Goal: Task Accomplishment & Management: Complete application form

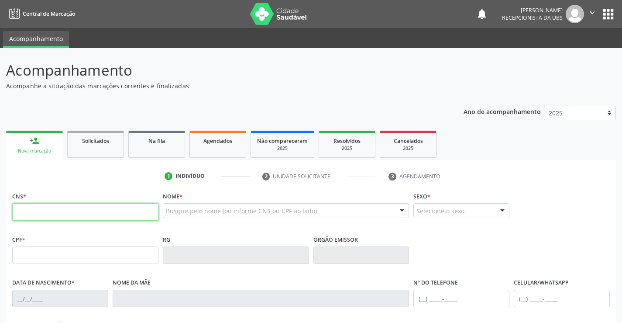
paste input "898 0014 6982 1984"
type input "898 0014 6982 1984"
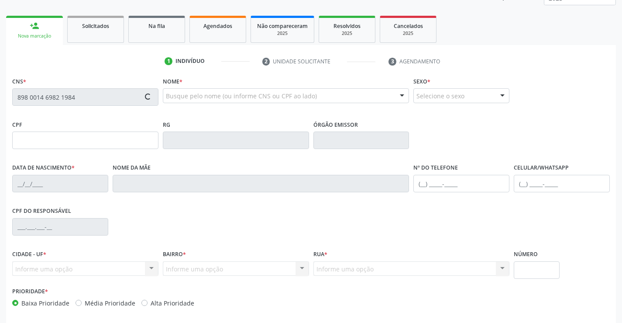
scroll to position [151, 0]
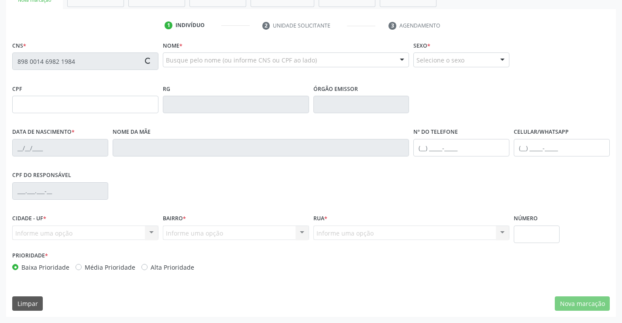
type input "[DATE]"
type input "[PERSON_NAME]"
type input "[PHONE_NUMBER]"
type input "1950"
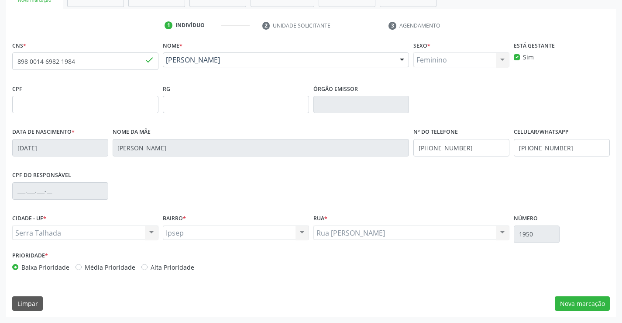
click at [468, 193] on div "CPF do responsável" at bounding box center [311, 190] width 602 height 43
click at [574, 303] on button "Nova marcação" at bounding box center [582, 303] width 55 height 15
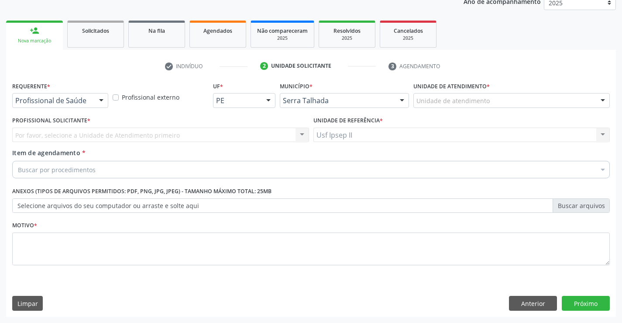
scroll to position [110, 0]
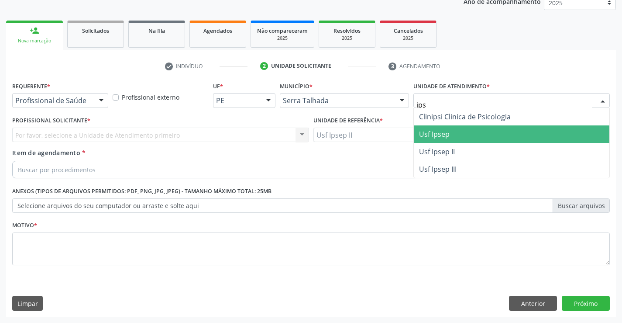
type input "ipse"
click at [451, 136] on span "Usf Ipsep II" at bounding box center [437, 134] width 36 height 10
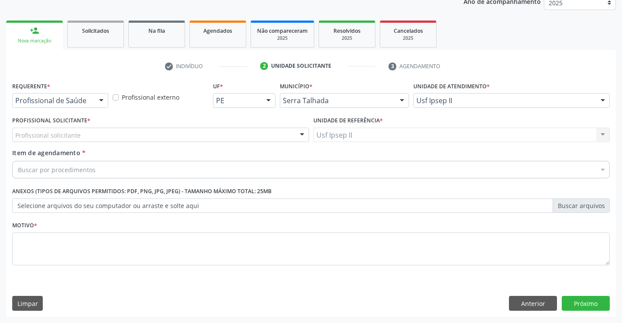
click at [200, 134] on div "Profissional solicitante" at bounding box center [160, 134] width 297 height 15
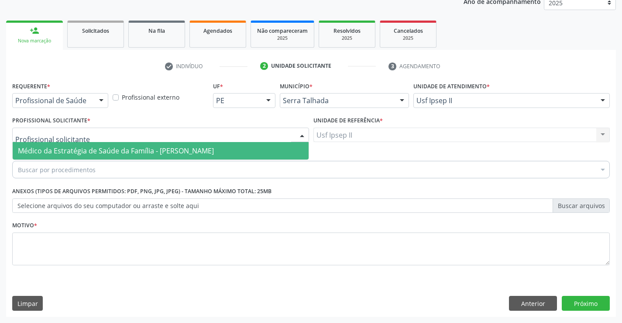
click at [198, 151] on span "Médico da Estratégia de Saúde da Família - [PERSON_NAME]" at bounding box center [116, 151] width 196 height 10
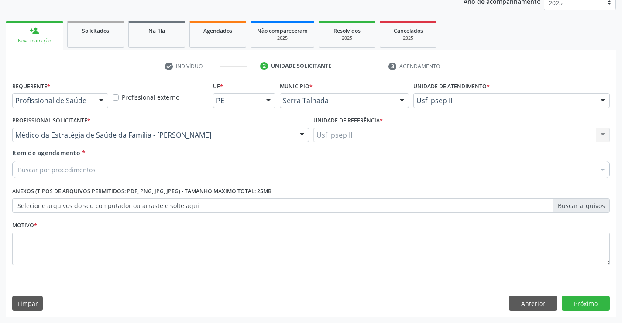
click at [184, 170] on div "Buscar por procedimentos" at bounding box center [311, 169] width 598 height 17
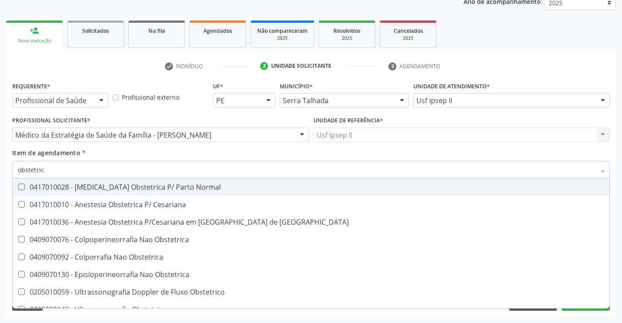
type input "obstetrica"
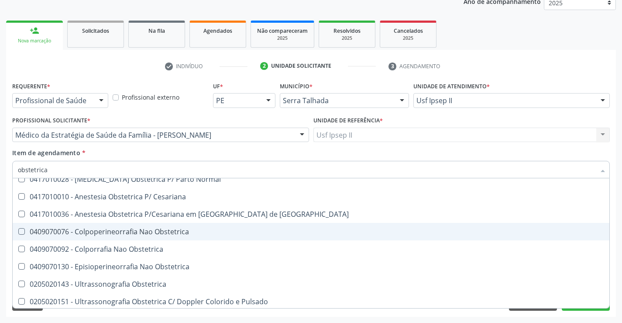
scroll to position [10, 0]
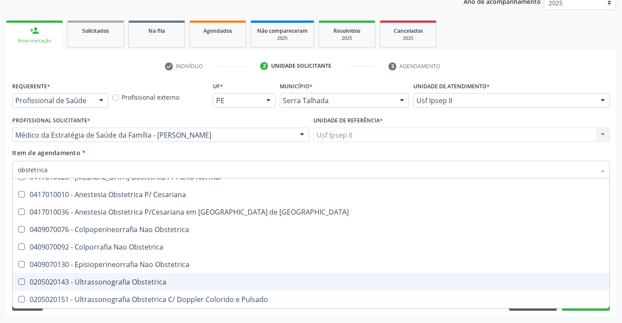
click at [131, 281] on div "0205020143 - Ultrassonografia Obstetrica" at bounding box center [311, 281] width 586 height 7
checkbox Obstetrica "true"
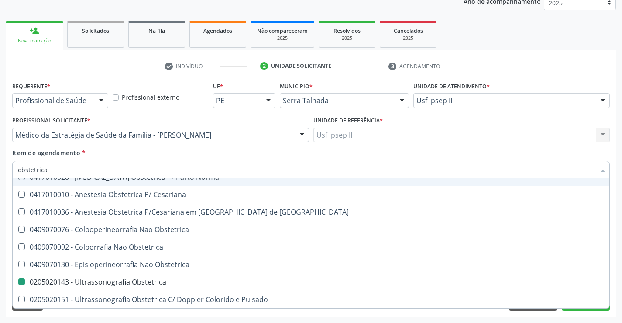
click at [172, 150] on div "Item de agendamento * obstetrica Desfazer seleção 0417010028 - [MEDICAL_DATA] O…" at bounding box center [311, 162] width 598 height 28
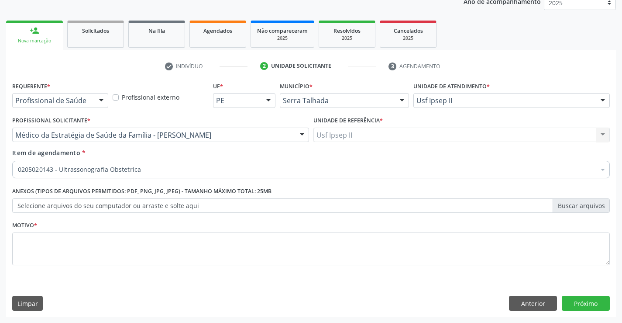
scroll to position [0, 0]
click at [143, 237] on textarea at bounding box center [311, 248] width 598 height 33
type textarea "gest"
click at [574, 303] on button "Próximo" at bounding box center [586, 303] width 48 height 15
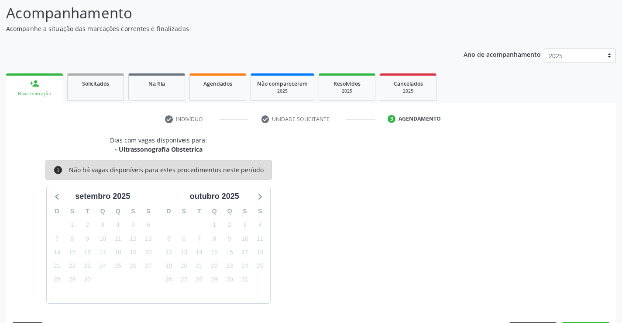
scroll to position [83, 0]
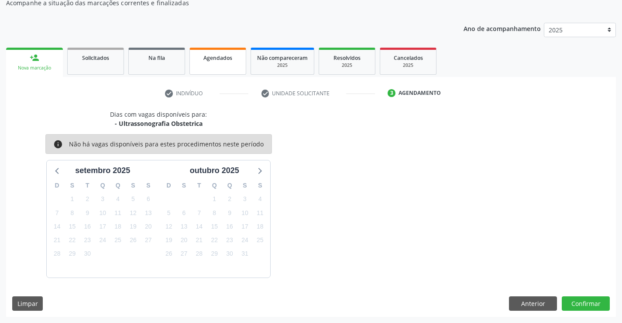
click at [230, 56] on span "Agendados" at bounding box center [217, 57] width 29 height 7
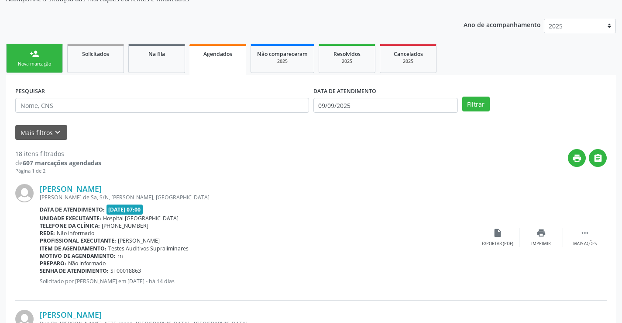
scroll to position [87, 0]
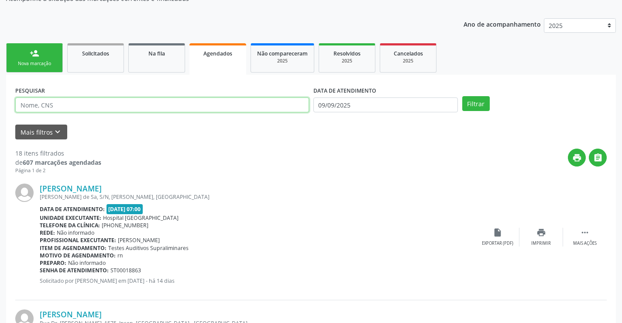
click at [163, 104] on input "text" at bounding box center [162, 104] width 294 height 15
type input "[PERSON_NAME]"
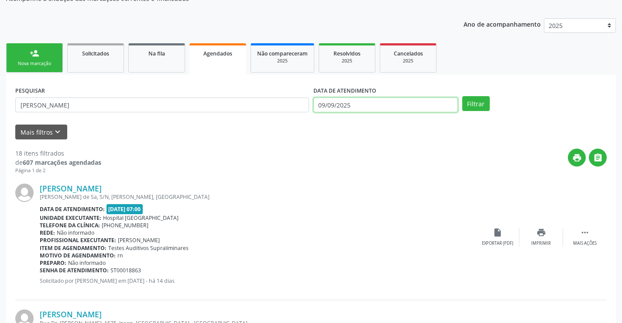
click at [444, 108] on input "09/09/2025" at bounding box center [385, 104] width 145 height 15
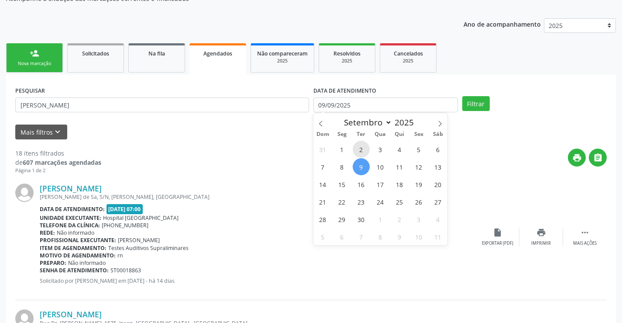
click at [362, 154] on span "2" at bounding box center [361, 149] width 17 height 17
type input "[DATE]"
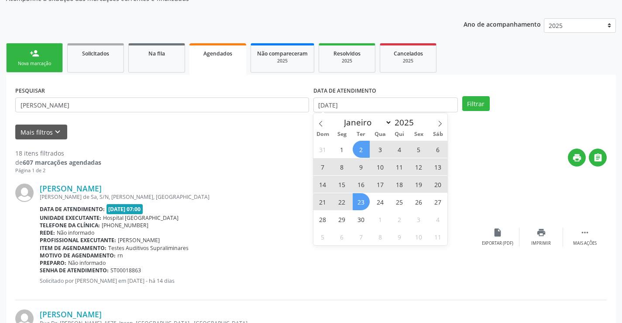
click at [359, 202] on span "23" at bounding box center [361, 201] width 17 height 17
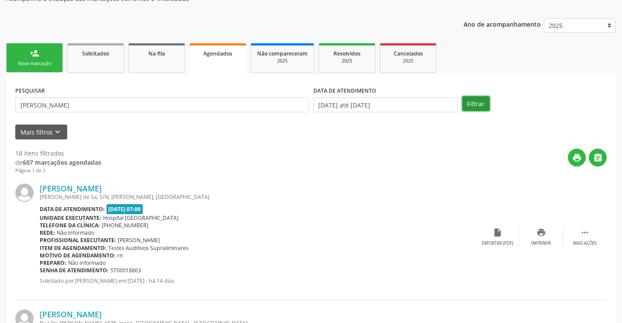
click at [482, 103] on button "Filtrar" at bounding box center [476, 103] width 28 height 15
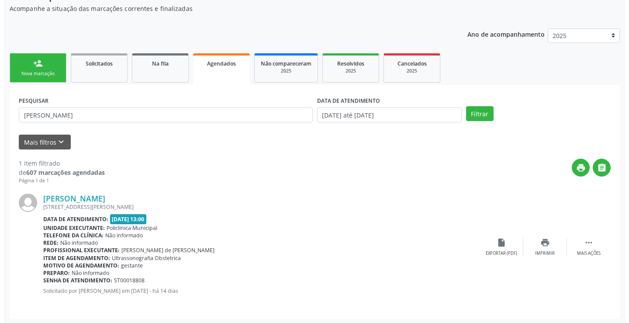
scroll to position [79, 0]
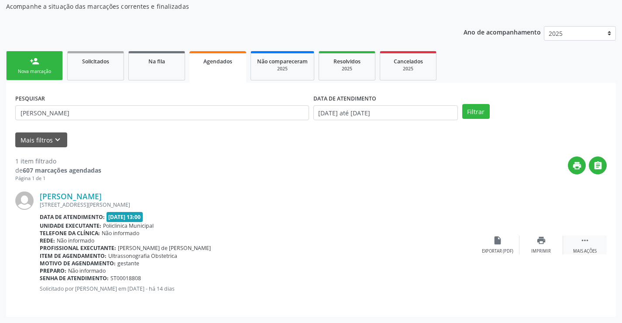
click at [583, 241] on icon "" at bounding box center [585, 240] width 10 height 10
click at [500, 247] on div "cancel Cancelar" at bounding box center [498, 244] width 44 height 19
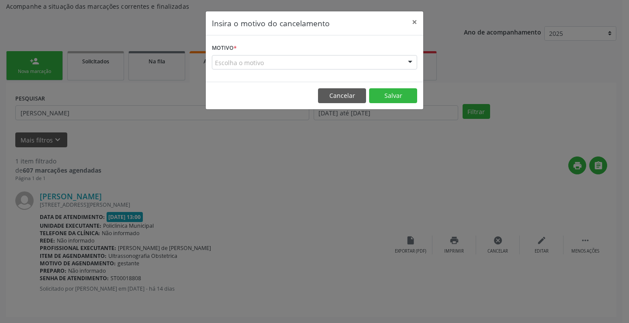
click at [300, 61] on div "Escolha o motivo" at bounding box center [314, 62] width 205 height 15
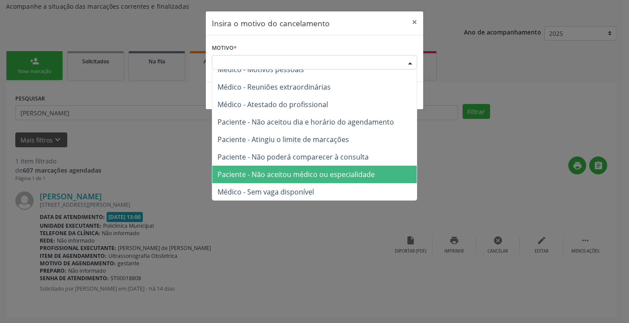
scroll to position [44, 0]
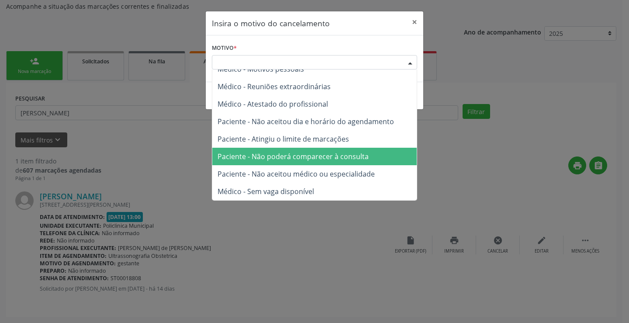
click at [297, 160] on span "Paciente - Não poderá comparecer à consulta" at bounding box center [292, 157] width 151 height 10
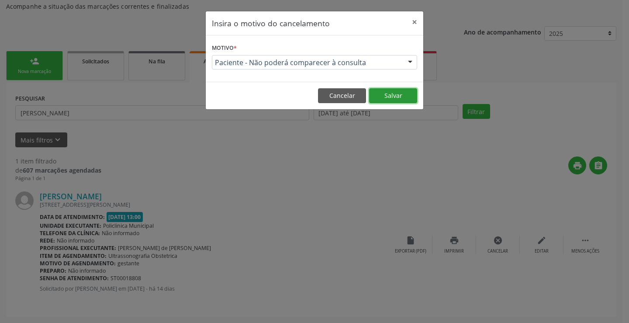
click at [387, 97] on button "Salvar" at bounding box center [393, 95] width 48 height 15
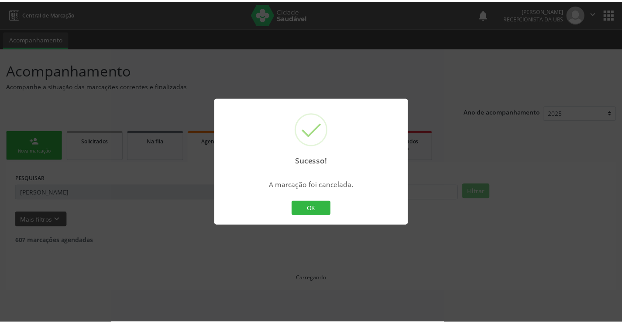
scroll to position [0, 0]
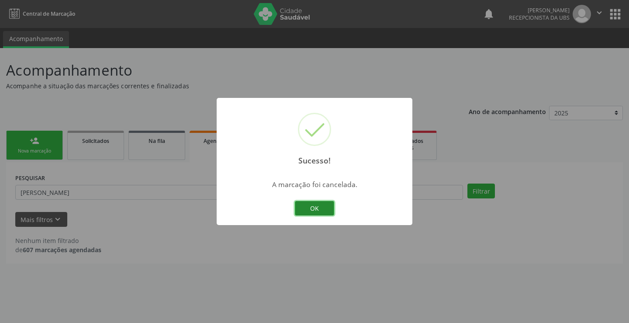
click at [307, 206] on button "OK" at bounding box center [314, 208] width 39 height 15
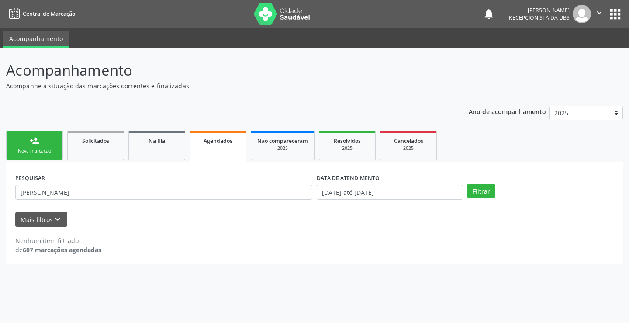
click at [41, 143] on link "person_add Nova marcação" at bounding box center [34, 145] width 57 height 29
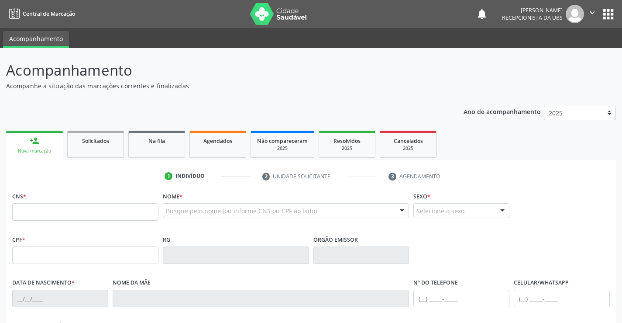
click at [68, 203] on div "CNS *" at bounding box center [85, 204] width 146 height 31
click at [66, 214] on input "text" at bounding box center [85, 211] width 146 height 17
paste input "898 0014 6982 1984"
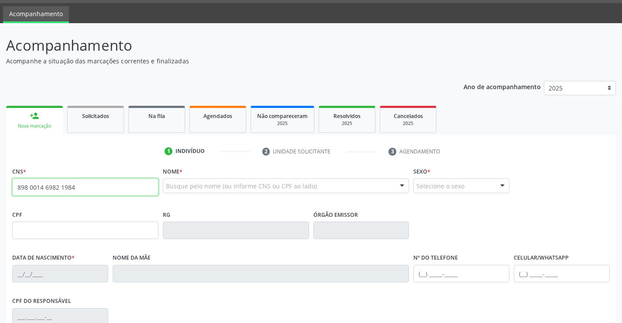
type input "898 0014 6982 1984"
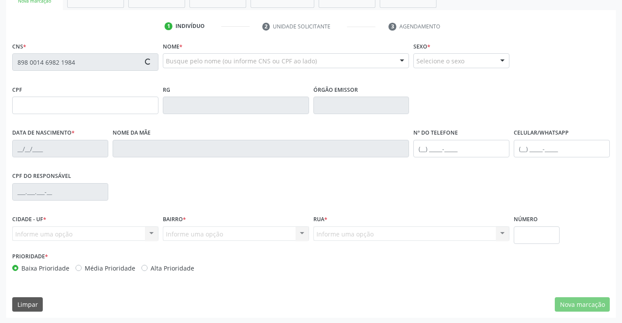
type input "[DATE]"
type input "[PERSON_NAME]"
type input "[PHONE_NUMBER]"
type input "1950"
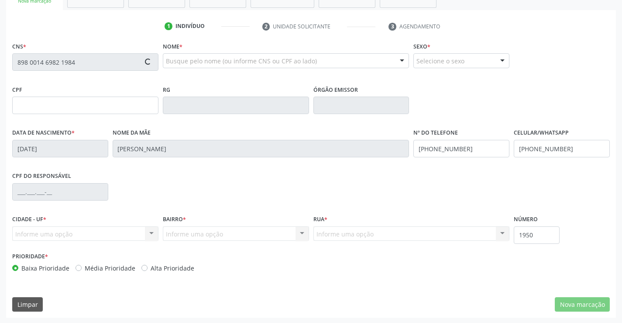
scroll to position [151, 0]
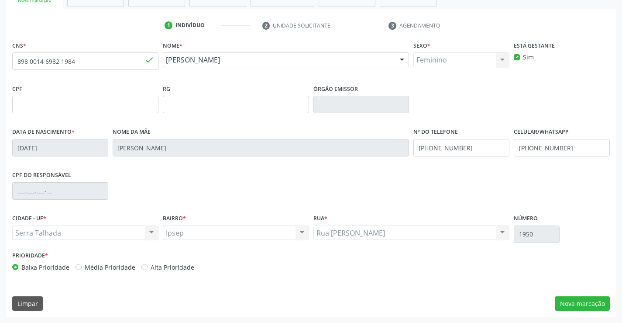
click at [295, 280] on div "CNS * 898 0014 6982 1984 done Nome * [PERSON_NAME] [PERSON_NAME] CNS: 898 0014 …" at bounding box center [311, 178] width 610 height 278
click at [583, 308] on button "Nova marcação" at bounding box center [582, 303] width 55 height 15
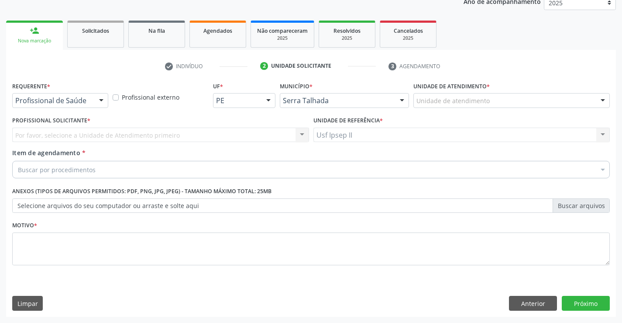
scroll to position [110, 0]
click at [520, 98] on div "Unidade de atendimento" at bounding box center [511, 100] width 196 height 15
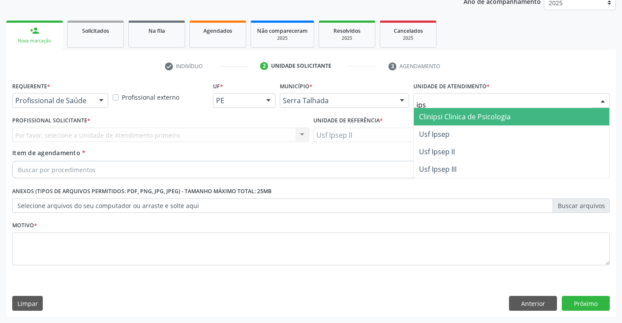
type input "ipse"
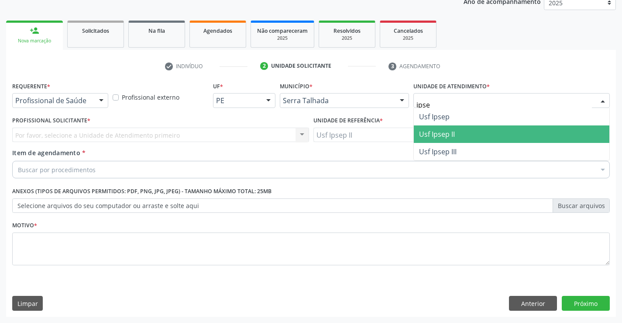
click at [468, 137] on span "Usf Ipsep II" at bounding box center [512, 133] width 196 height 17
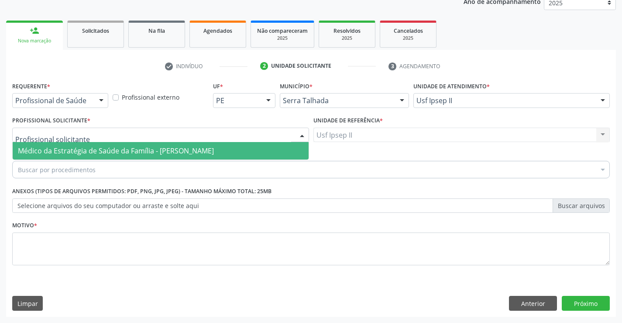
click at [195, 138] on div at bounding box center [160, 134] width 297 height 15
click at [190, 150] on span "Médico da Estratégia de Saúde da Família - [PERSON_NAME]" at bounding box center [116, 151] width 196 height 10
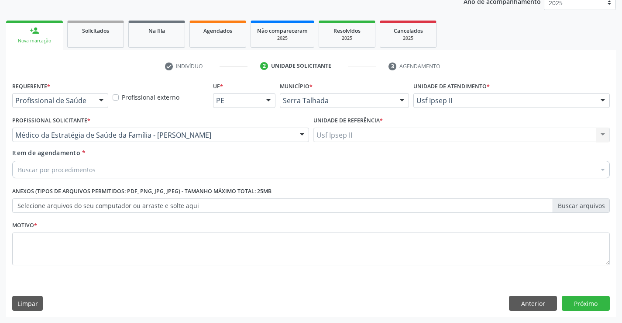
click at [180, 170] on div "Buscar por procedimentos" at bounding box center [311, 169] width 598 height 17
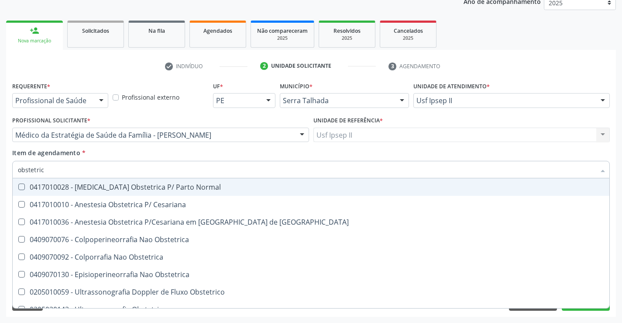
type input "obstetrica"
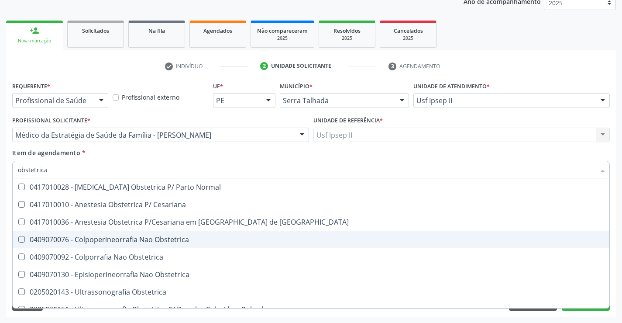
scroll to position [10, 0]
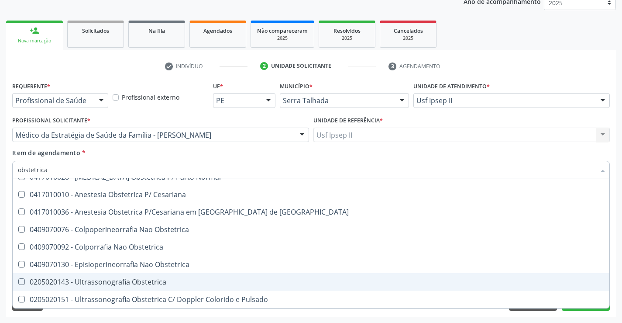
click at [121, 280] on div "0205020143 - Ultrassonografia Obstetrica" at bounding box center [311, 281] width 586 height 7
checkbox Obstetrica "true"
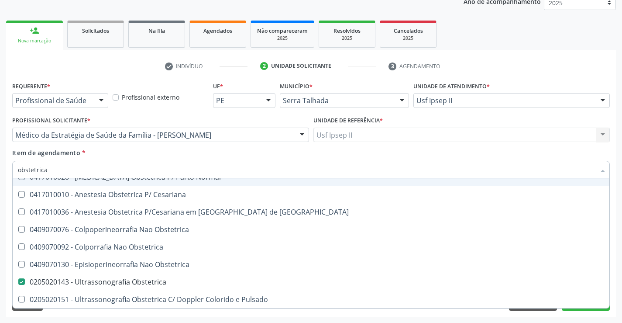
click at [117, 153] on div "Item de agendamento * obstetrica Desfazer seleção 0417010028 - [MEDICAL_DATA] O…" at bounding box center [311, 162] width 598 height 28
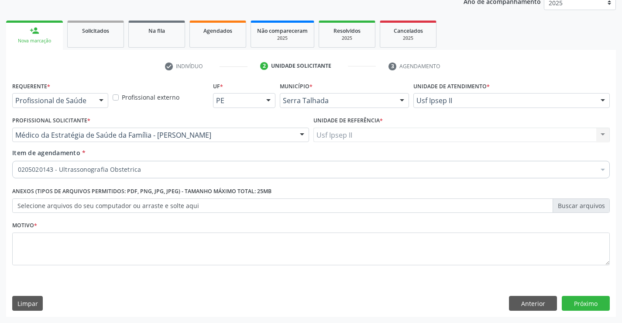
scroll to position [0, 0]
click at [64, 247] on textarea at bounding box center [311, 248] width 598 height 33
type textarea "a"
type textarea "gestante"
click at [583, 300] on button "Próximo" at bounding box center [586, 303] width 48 height 15
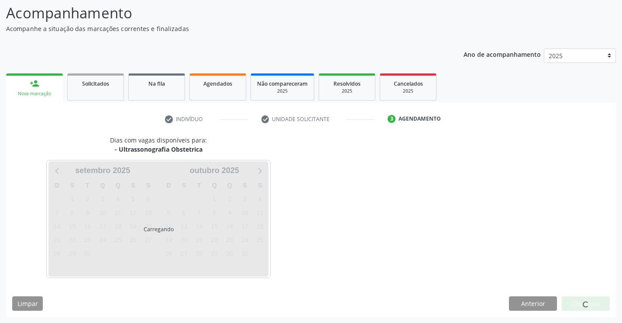
scroll to position [57, 0]
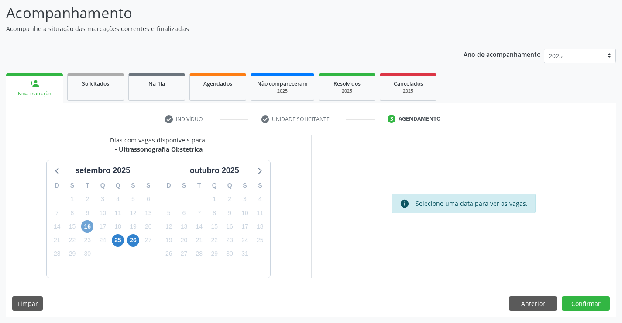
click at [86, 229] on span "16" at bounding box center [87, 226] width 12 height 12
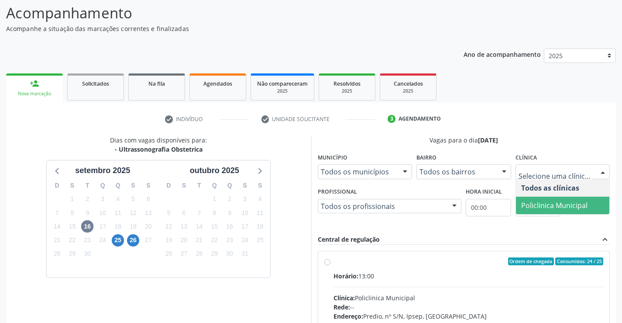
click at [537, 207] on span "Policlinica Municipal" at bounding box center [554, 205] width 66 height 10
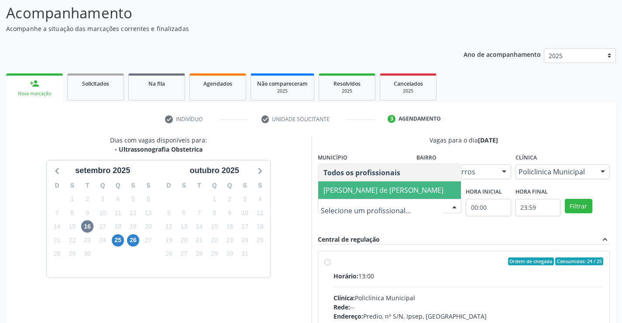
click at [350, 188] on span "[PERSON_NAME] de [PERSON_NAME]" at bounding box center [384, 190] width 120 height 10
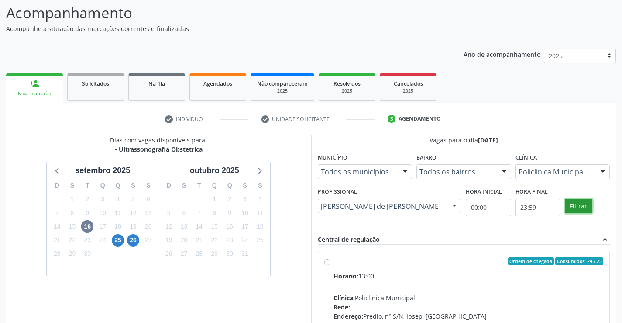
drag, startPoint x: 571, startPoint y: 207, endPoint x: 553, endPoint y: 217, distance: 20.5
click at [571, 206] on button "Filtrar" at bounding box center [579, 206] width 28 height 15
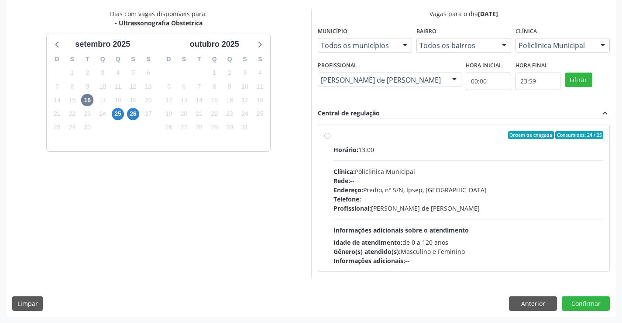
click at [404, 221] on div "Horário: 13:00 Clínica: Policlinica Municipal Rede: -- Endereço: Predio, nº S/N…" at bounding box center [469, 205] width 270 height 120
click at [331, 139] on input "Ordem de chegada Consumidos: 24 / 25 Horário: 13:00 Clínica: Policlinica Munici…" at bounding box center [327, 135] width 6 height 8
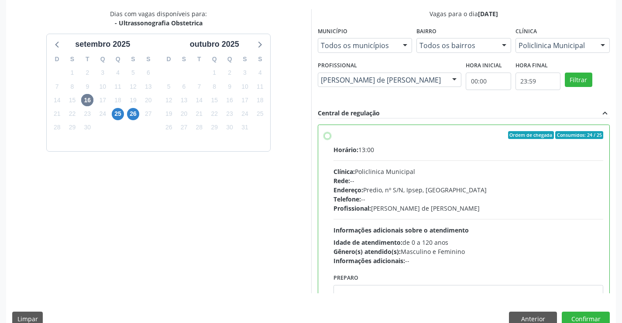
radio input "true"
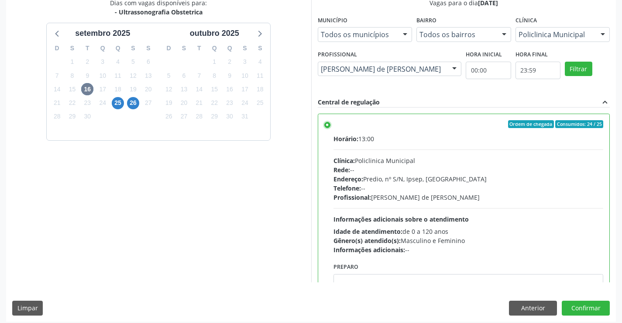
scroll to position [199, 0]
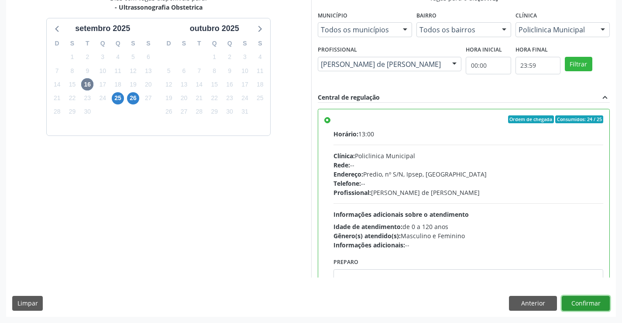
click at [603, 298] on button "Confirmar" at bounding box center [586, 303] width 48 height 15
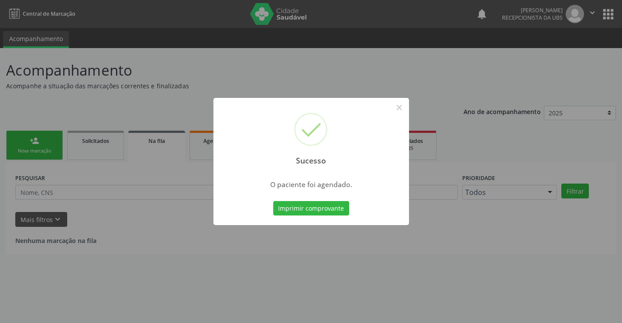
scroll to position [0, 0]
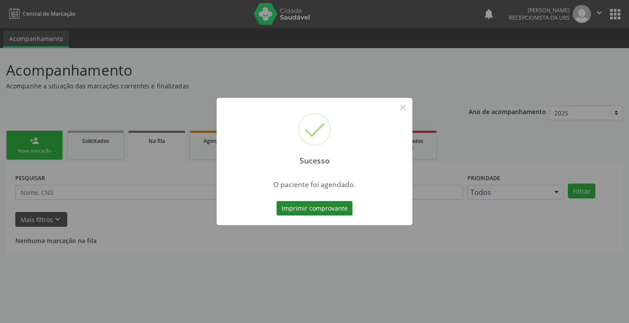
click at [347, 211] on button "Imprimir comprovante" at bounding box center [314, 208] width 76 height 15
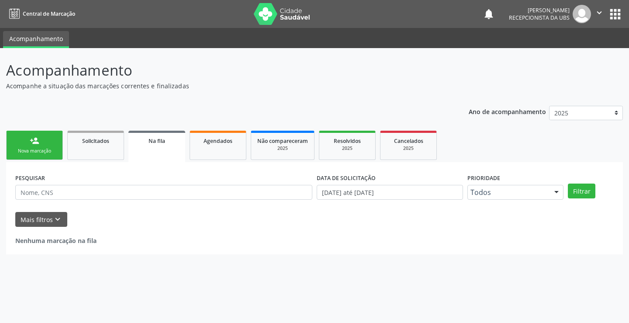
click at [40, 158] on link "person_add Nova marcação" at bounding box center [34, 145] width 57 height 29
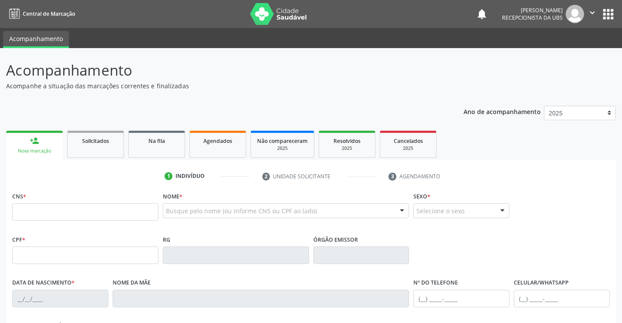
click at [45, 140] on link "person_add Nova marcação" at bounding box center [34, 145] width 57 height 29
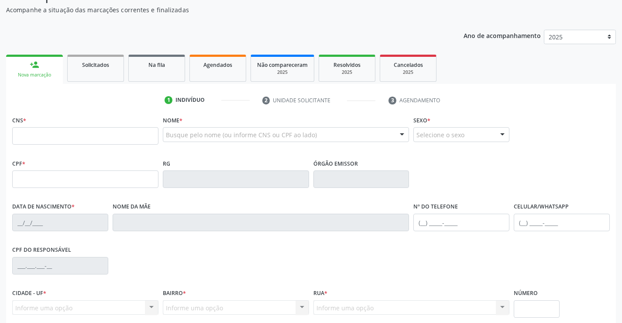
scroll to position [87, 0]
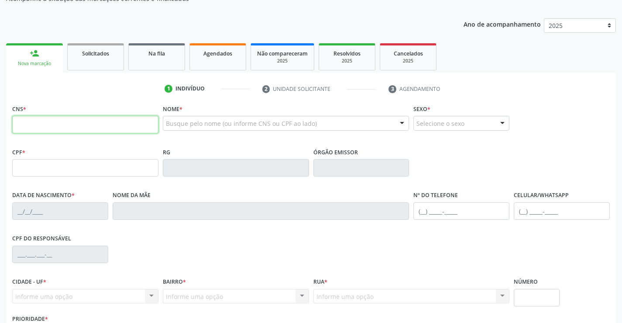
click at [99, 123] on input "text" at bounding box center [85, 124] width 146 height 17
paste input "705 6094 1822 0210"
type input "705 6094 1822 0210"
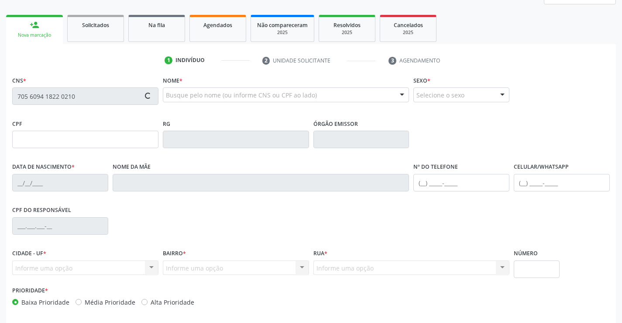
type input "000.267.684-29"
type input "[DATE]"
type input "[PERSON_NAME]"
type input "[PHONE_NUMBER]"
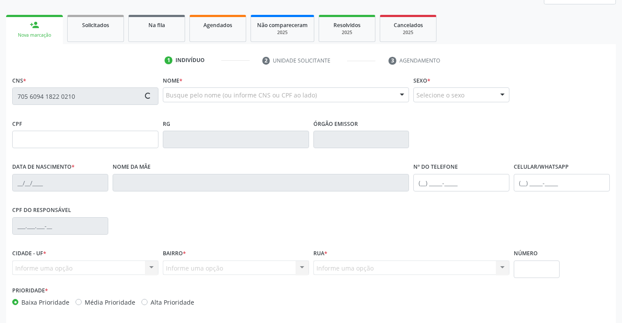
type input "1069"
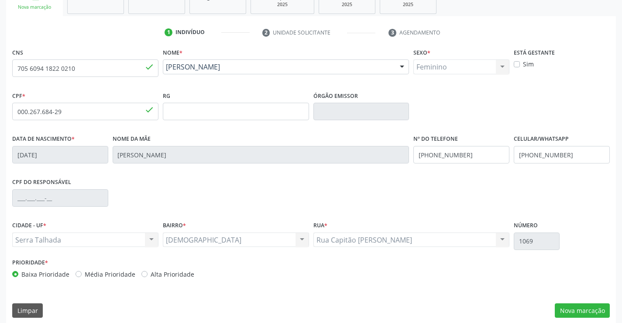
scroll to position [151, 0]
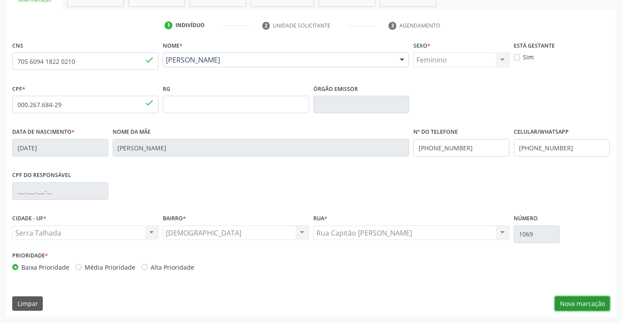
click at [564, 299] on button "Nova marcação" at bounding box center [582, 303] width 55 height 15
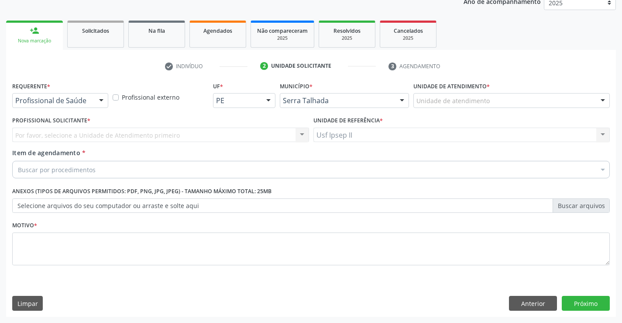
scroll to position [110, 0]
click at [499, 100] on div "Unidade de atendimento" at bounding box center [511, 100] width 196 height 15
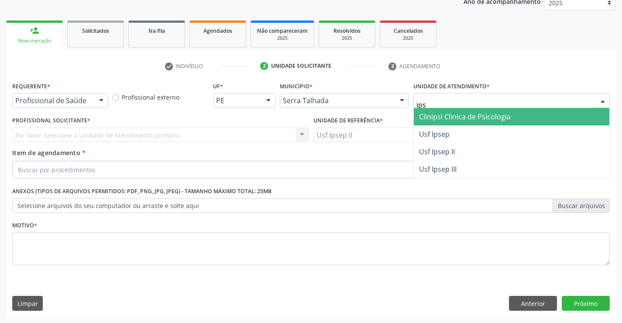
type input "ipse"
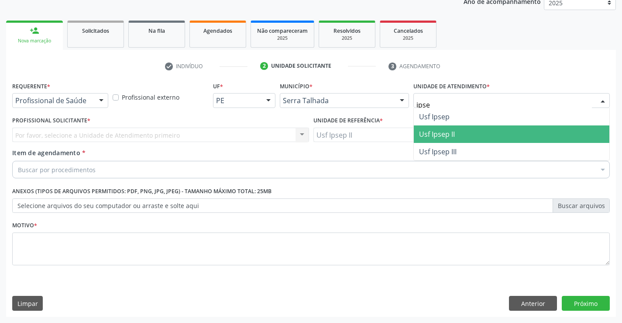
click at [465, 130] on span "Usf Ipsep II" at bounding box center [512, 133] width 196 height 17
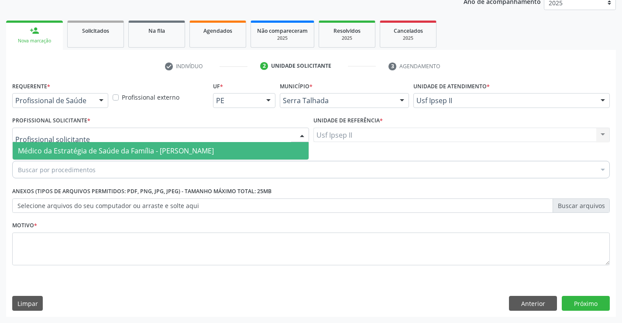
click at [105, 138] on div at bounding box center [160, 134] width 297 height 15
click at [99, 147] on span "Médico da Estratégia de Saúde da Família - [PERSON_NAME]" at bounding box center [116, 151] width 196 height 10
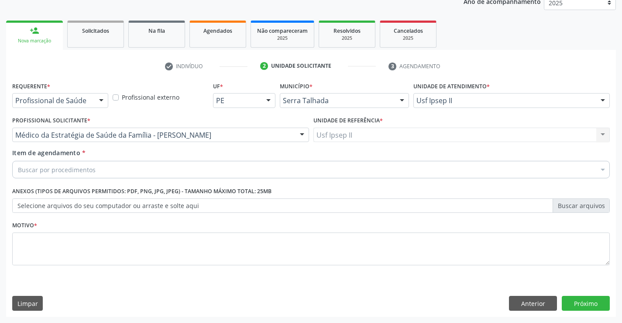
click at [98, 169] on div "Buscar por procedimentos" at bounding box center [311, 169] width 598 height 17
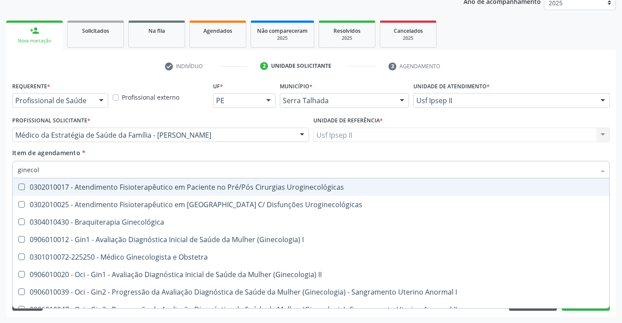
type input "ginecolo"
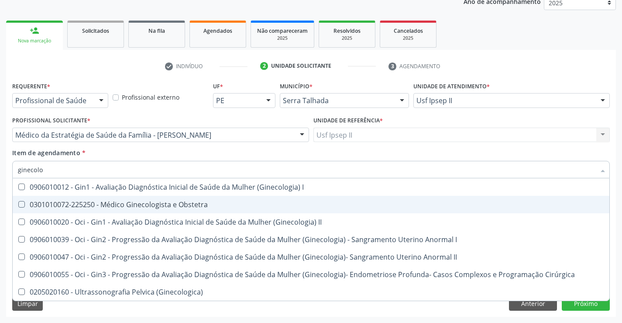
click at [126, 201] on div "0301010072-225250 - Médico Ginecologista e Obstetra" at bounding box center [311, 204] width 586 height 7
checkbox Obstetra "true"
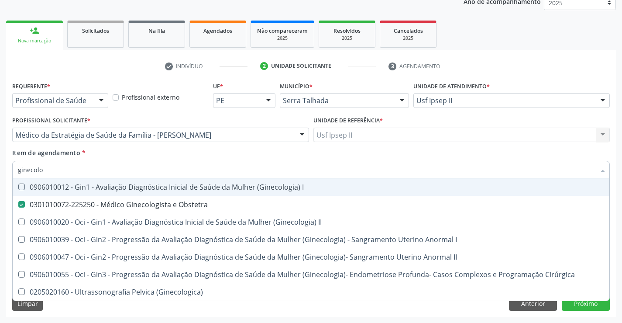
click at [124, 156] on div "Item de agendamento * ginecolo Desfazer seleção 0906010012 - Gin1 - Avaliação D…" at bounding box center [311, 162] width 598 height 28
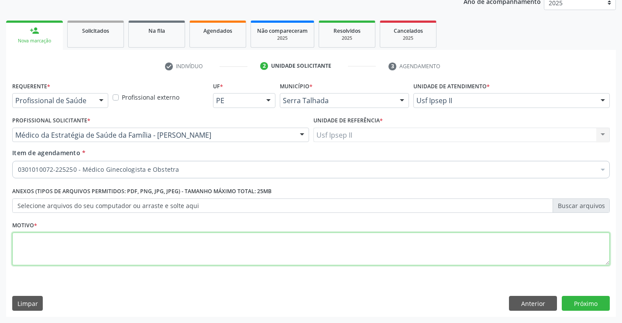
click at [85, 253] on textarea at bounding box center [311, 248] width 598 height 33
type textarea "e"
click at [569, 306] on button "Próximo" at bounding box center [586, 303] width 48 height 15
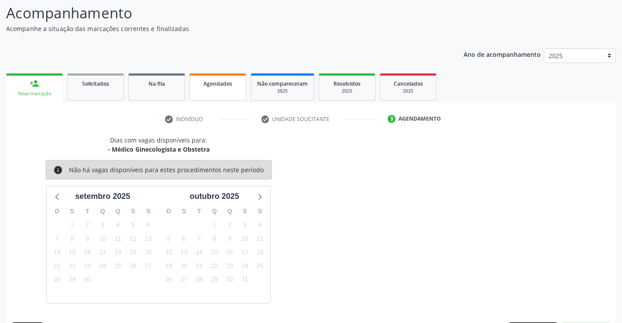
scroll to position [83, 0]
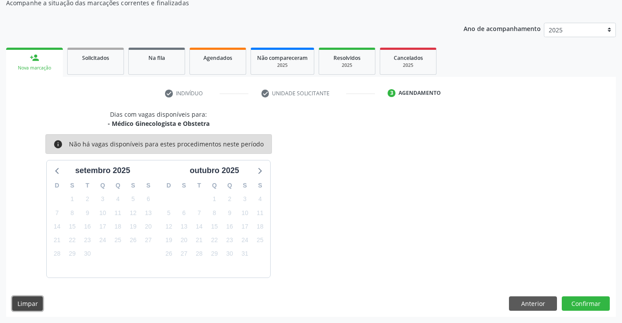
click at [38, 307] on button "Limpar" at bounding box center [27, 303] width 31 height 15
click at [527, 304] on button "Anterior" at bounding box center [533, 303] width 48 height 15
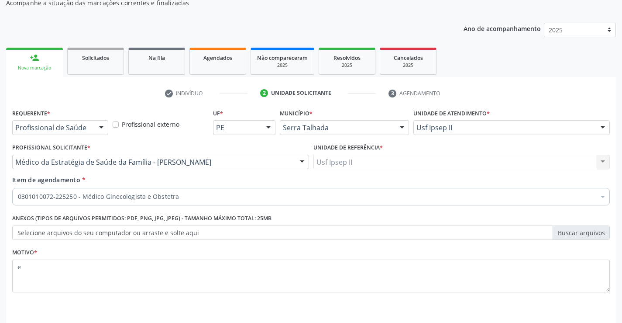
scroll to position [110, 0]
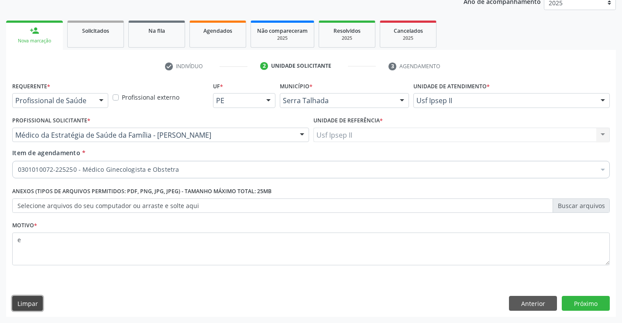
click at [39, 308] on button "Limpar" at bounding box center [27, 303] width 31 height 15
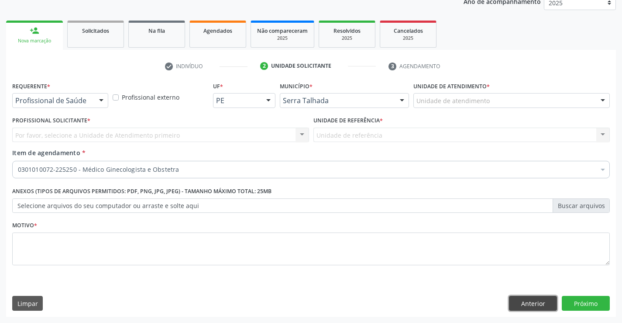
click at [551, 307] on button "Anterior" at bounding box center [533, 303] width 48 height 15
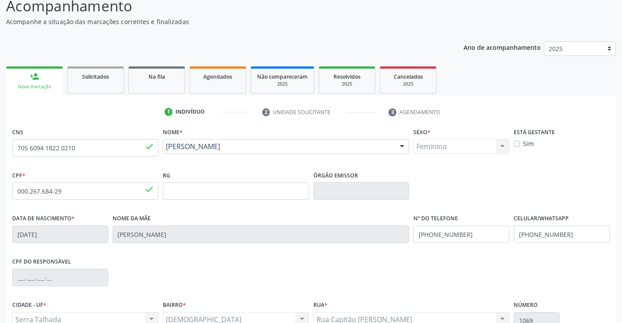
scroll to position [63, 0]
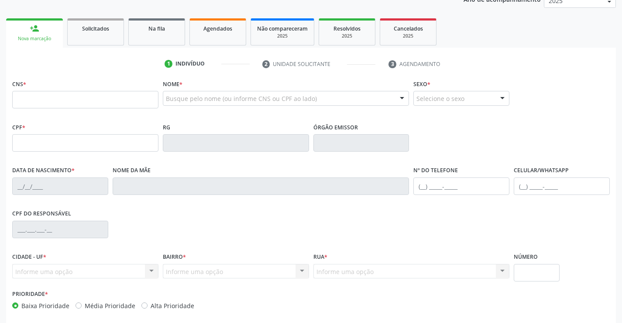
scroll to position [150, 0]
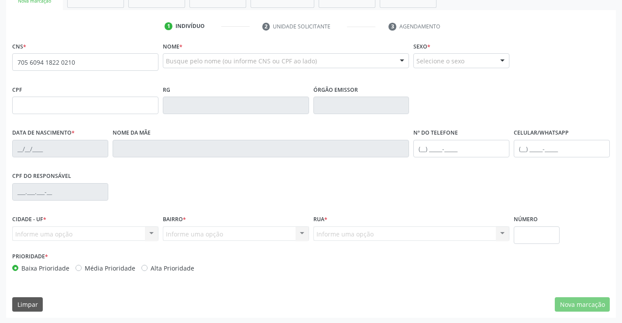
type input "705 6094 1822 0210"
type input "000.267.684-29"
type input "[DATE]"
type input "[PERSON_NAME]"
type input "[PHONE_NUMBER]"
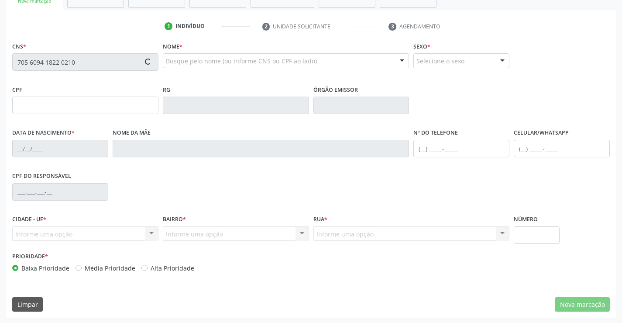
type input "[PHONE_NUMBER]"
type input "1069"
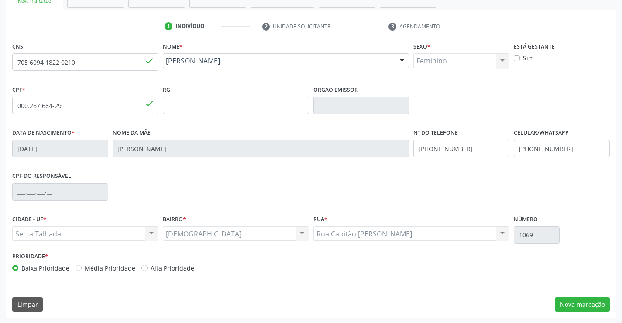
scroll to position [151, 0]
click at [577, 300] on button "Nova marcação" at bounding box center [582, 303] width 55 height 15
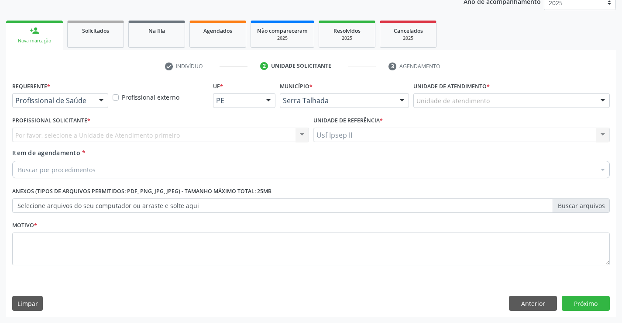
scroll to position [110, 0]
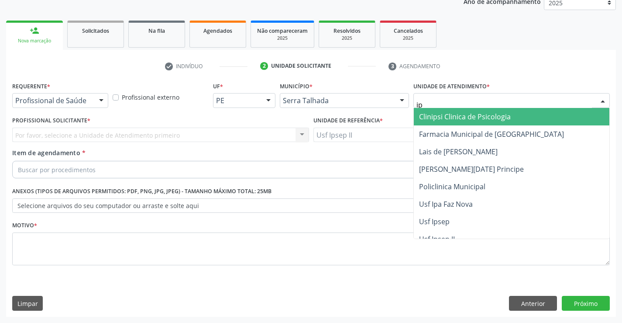
type input "ips"
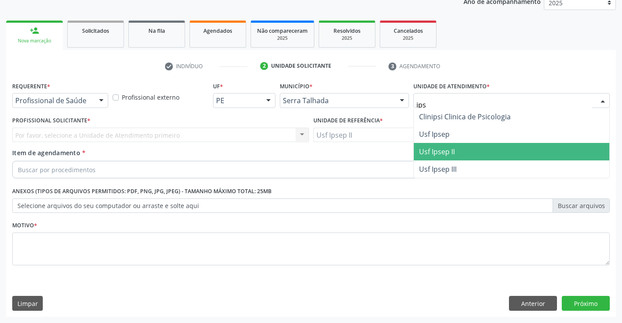
click at [446, 145] on span "Usf Ipsep II" at bounding box center [512, 151] width 196 height 17
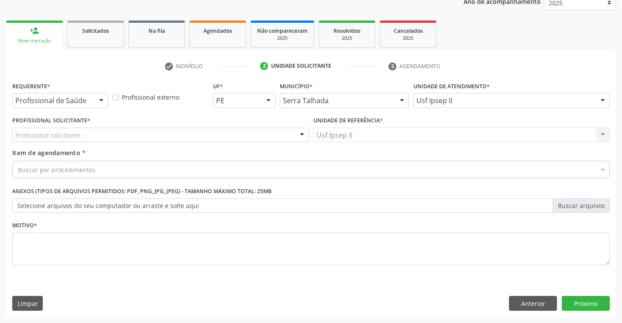
click at [151, 131] on div "Profissional solicitante" at bounding box center [160, 134] width 297 height 15
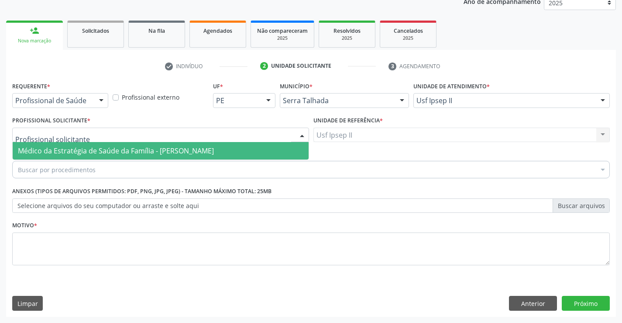
click at [151, 147] on span "Médico da Estratégia de Saúde da Família - [PERSON_NAME]" at bounding box center [116, 151] width 196 height 10
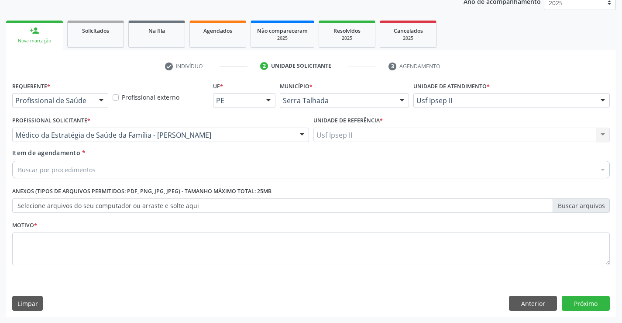
click at [136, 169] on div "Buscar por procedimentos" at bounding box center [311, 169] width 598 height 17
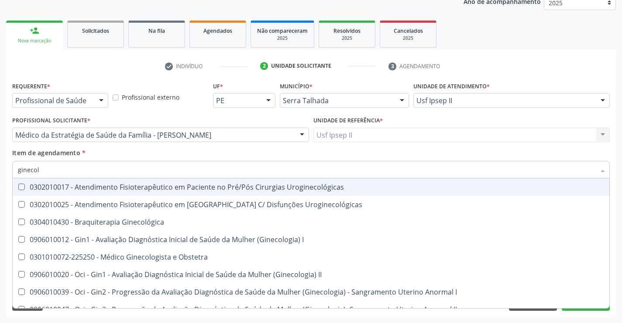
type input "ginecolo"
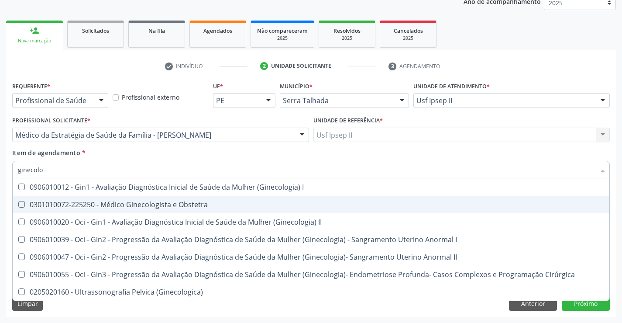
click at [145, 206] on div "0301010072-225250 - Médico Ginecologista e Obstetra" at bounding box center [311, 204] width 586 height 7
checkbox Obstetra "true"
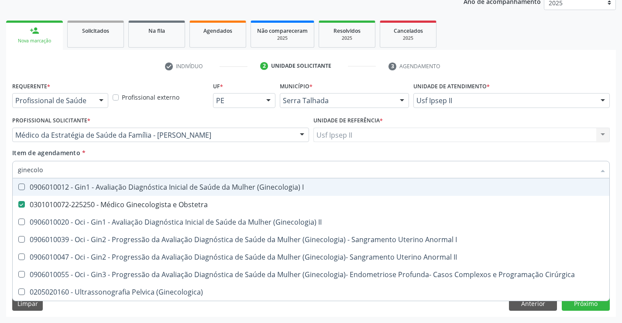
click at [105, 152] on div "Item de agendamento * ginecolo Desfazer seleção 0906010012 - Gin1 - Avaliação D…" at bounding box center [311, 162] width 598 height 28
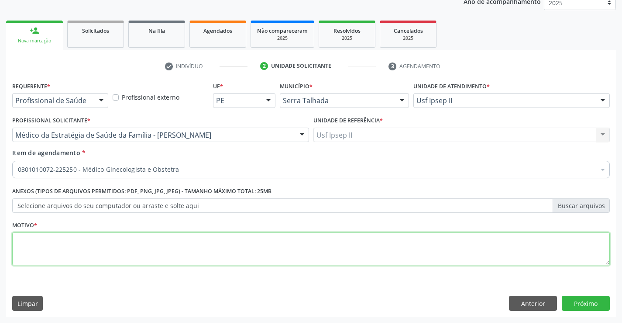
click at [64, 239] on textarea at bounding box center [311, 248] width 598 height 33
type textarea "g"
type textarea "a"
click at [589, 307] on button "Próximo" at bounding box center [586, 303] width 48 height 15
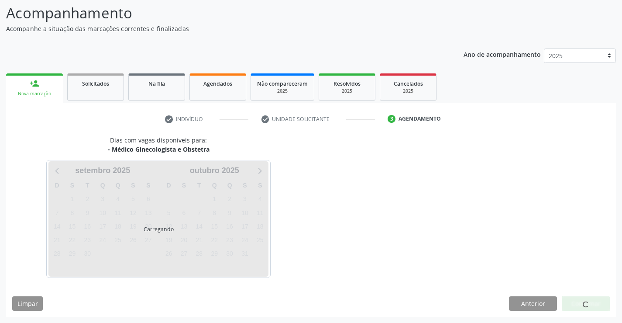
scroll to position [57, 0]
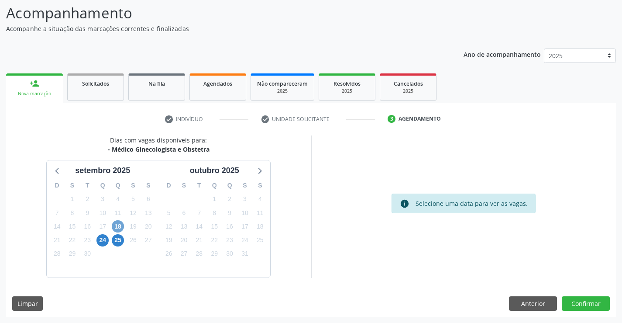
click at [119, 223] on span "18" at bounding box center [118, 226] width 12 height 12
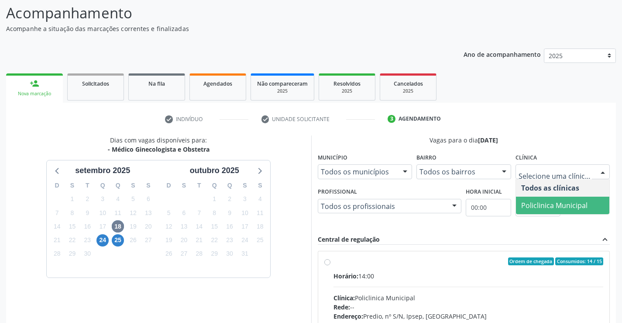
click at [546, 201] on span "Policlinica Municipal" at bounding box center [554, 205] width 66 height 10
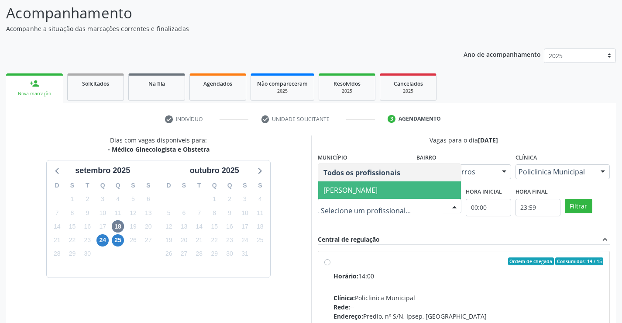
click at [378, 189] on span "Thaisa Barbosa de Siqueira" at bounding box center [351, 190] width 54 height 10
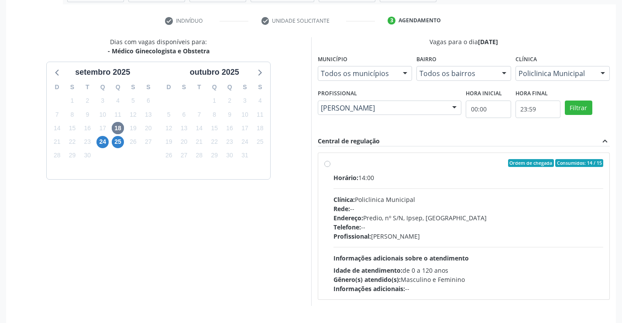
scroll to position [140, 0]
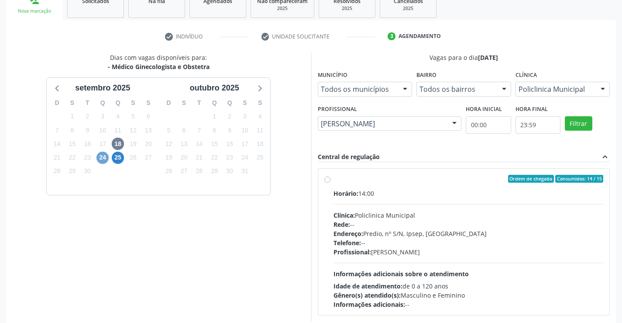
click at [104, 157] on span "24" at bounding box center [102, 158] width 12 height 12
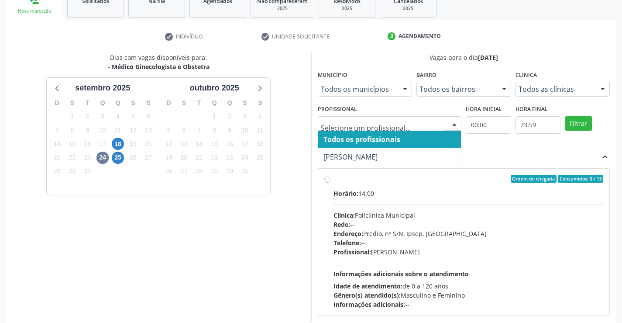
click at [220, 221] on div "Dias com vagas disponíveis para: - Médico Ginecologista e Obstetra setembro 202…" at bounding box center [158, 187] width 305 height 268
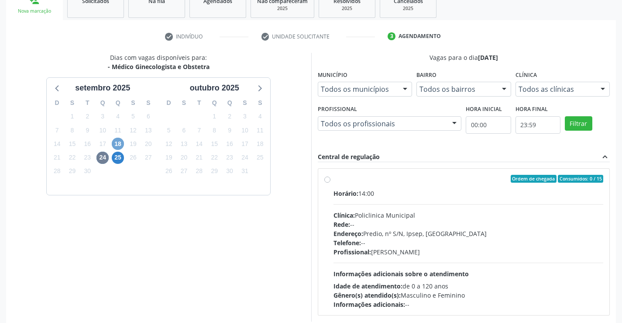
click at [121, 141] on span "18" at bounding box center [118, 144] width 12 height 12
click at [454, 226] on div "Rede: --" at bounding box center [469, 224] width 270 height 9
click at [331, 183] on input "Ordem de chegada Consumidos: 14 / 15 Horário: 14:00 Clínica: Policlinica Munici…" at bounding box center [327, 179] width 6 height 8
radio input "true"
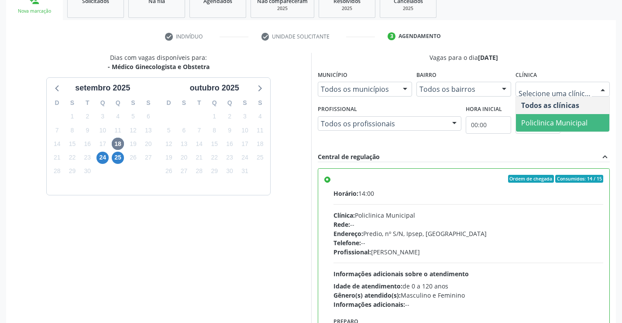
click at [546, 119] on span "Policlinica Municipal" at bounding box center [554, 123] width 66 height 10
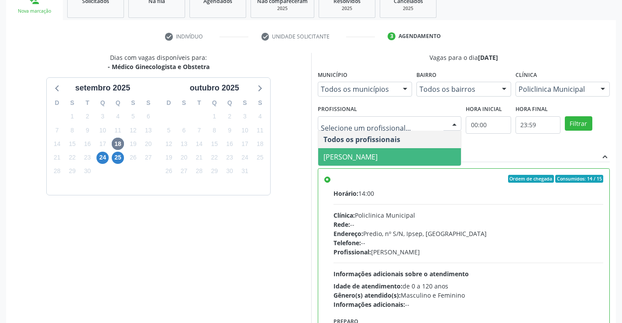
click at [367, 154] on span "Thaisa Barbosa de Siqueira" at bounding box center [351, 157] width 54 height 10
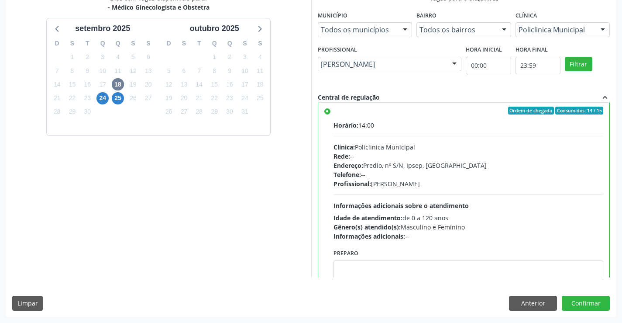
scroll to position [0, 0]
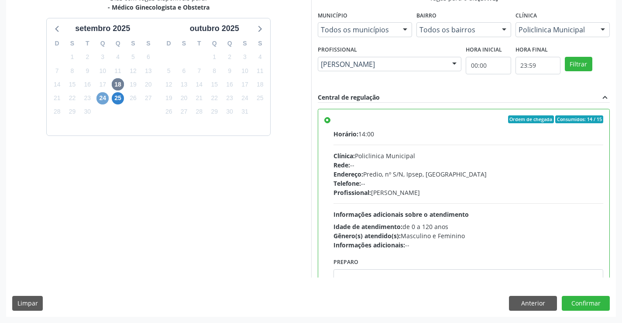
click at [99, 96] on span "24" at bounding box center [102, 98] width 12 height 12
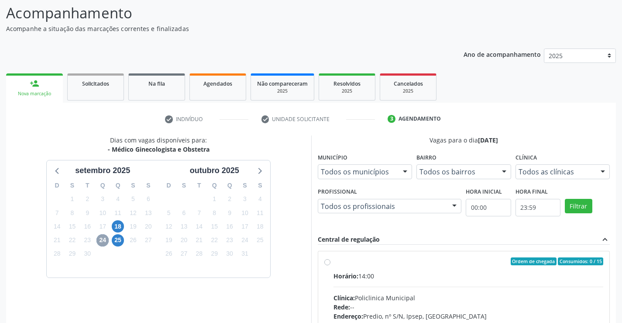
scroll to position [183, 0]
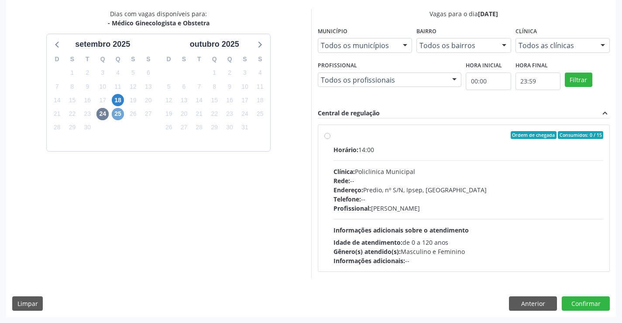
click at [121, 114] on span "25" at bounding box center [118, 114] width 12 height 12
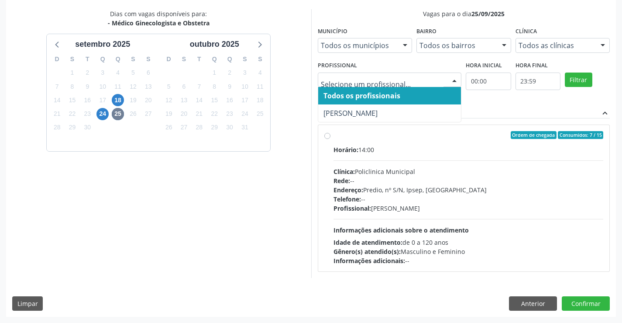
click at [293, 164] on div "Dias com vagas disponíveis para: - Médico Ginecologista e Obstetra setembro 202…" at bounding box center [158, 143] width 305 height 268
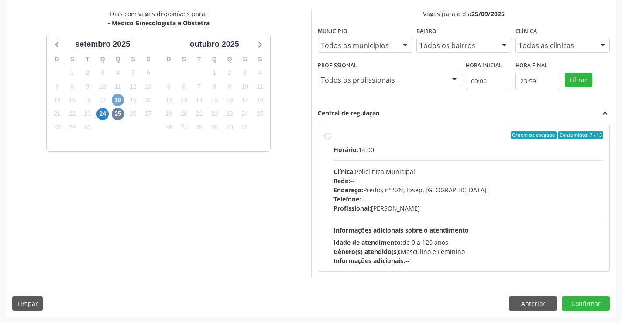
click at [117, 101] on span "18" at bounding box center [118, 100] width 12 height 12
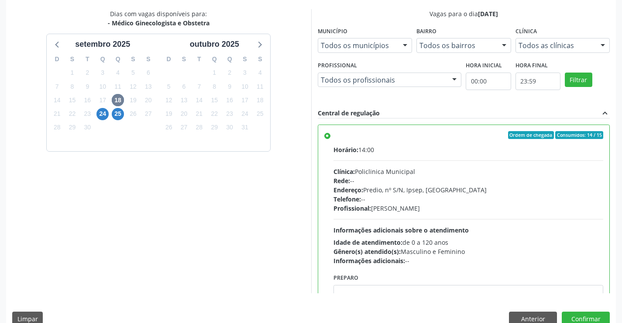
click at [587, 41] on div "Todos as clínicas" at bounding box center [563, 45] width 95 height 15
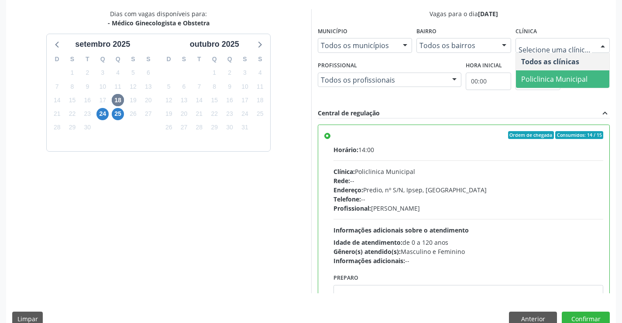
click at [542, 71] on span "Policlinica Municipal" at bounding box center [563, 78] width 94 height 17
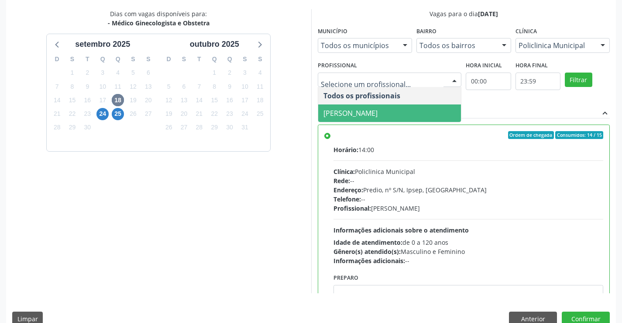
click at [371, 108] on span "Thaisa Barbosa de Siqueira" at bounding box center [351, 113] width 54 height 10
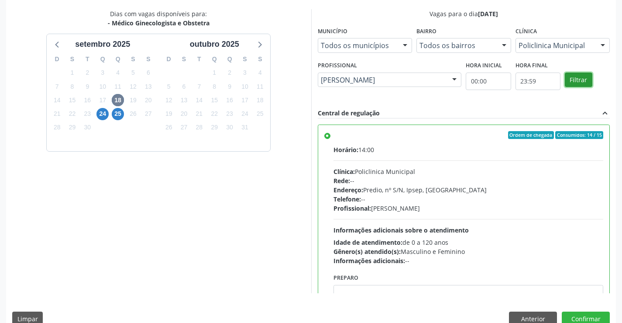
click at [581, 81] on button "Filtrar" at bounding box center [579, 79] width 28 height 15
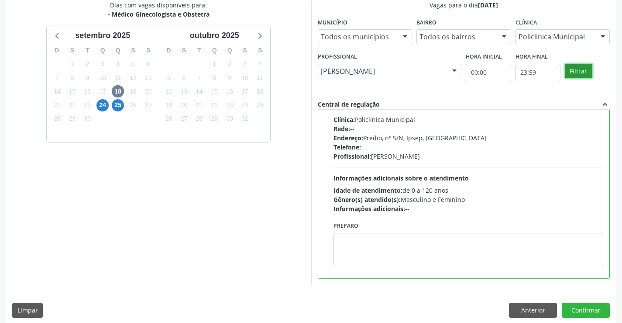
scroll to position [199, 0]
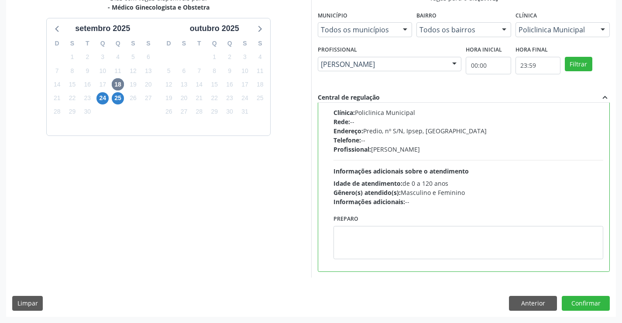
click at [411, 184] on div "Idade de atendimento: de 0 a 120 anos" at bounding box center [469, 183] width 270 height 9
click at [331, 80] on input "Ordem de chegada Consumidos: 14 / 15 Horário: 14:00 Clínica: Policlinica Munici…" at bounding box center [327, 76] width 6 height 8
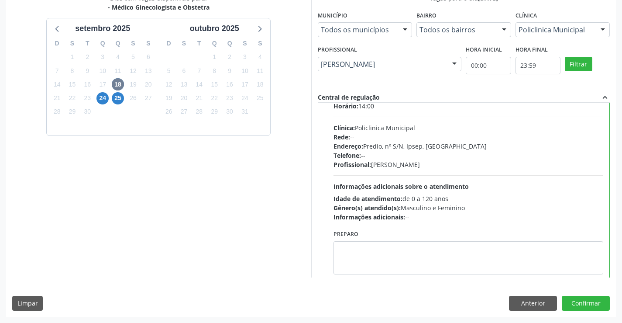
scroll to position [43, 0]
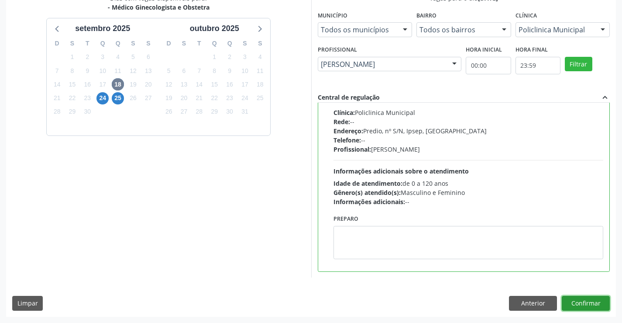
click at [595, 300] on button "Confirmar" at bounding box center [586, 303] width 48 height 15
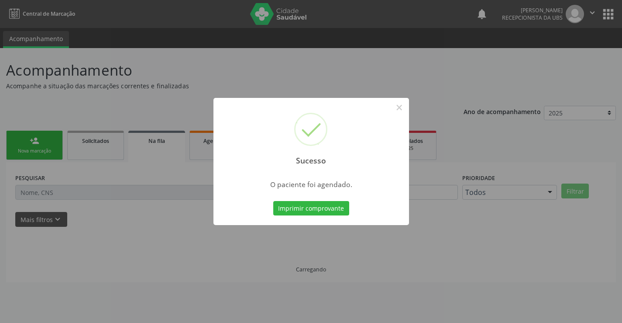
scroll to position [0, 0]
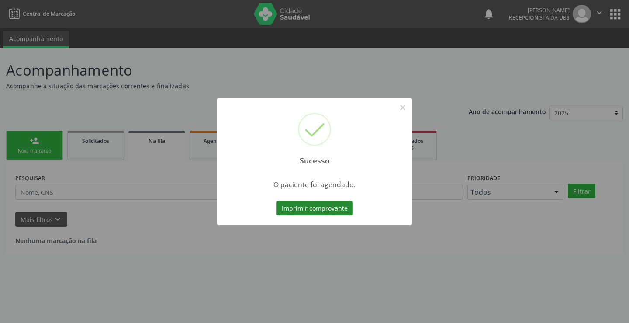
click at [325, 205] on button "Imprimir comprovante" at bounding box center [314, 208] width 76 height 15
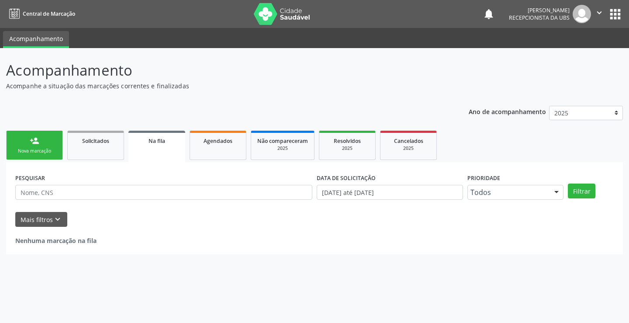
click at [36, 152] on div "Nova marcação" at bounding box center [35, 151] width 44 height 7
